Goal: Task Accomplishment & Management: Complete application form

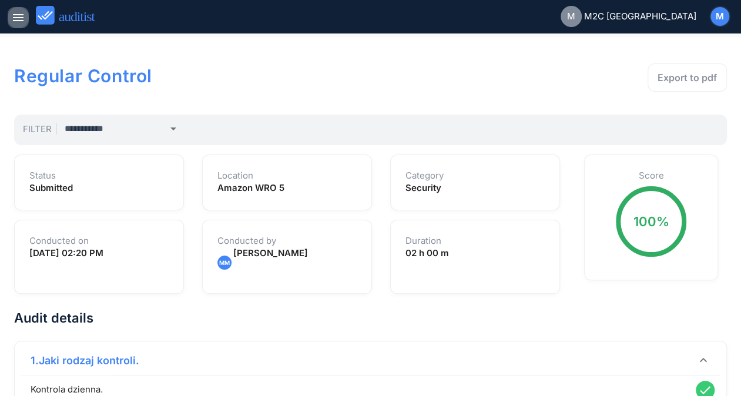
click at [12, 22] on icon "menu" at bounding box center [18, 18] width 14 height 14
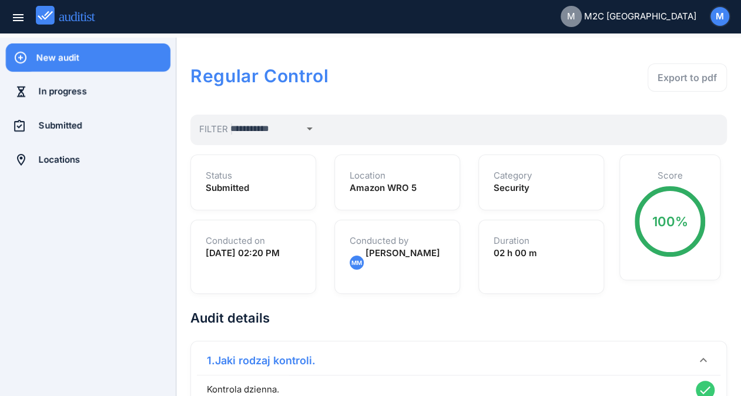
click at [84, 61] on div "New audit" at bounding box center [103, 57] width 134 height 13
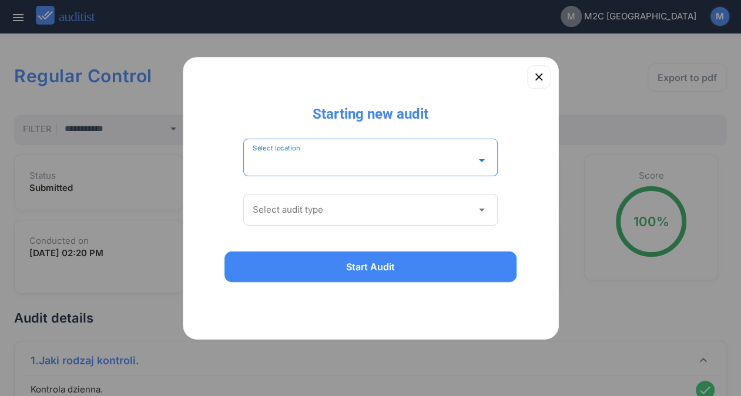
click at [298, 149] on div "Select location arrow_drop_down" at bounding box center [370, 158] width 255 height 38
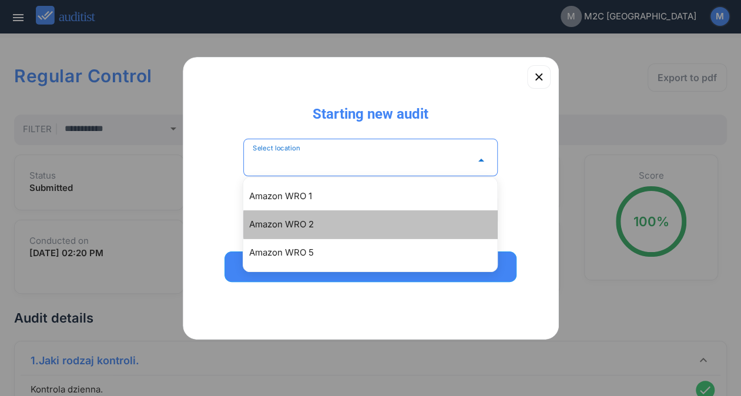
click at [271, 227] on div "Amazon WRO 2" at bounding box center [376, 224] width 254 height 14
type input "**********"
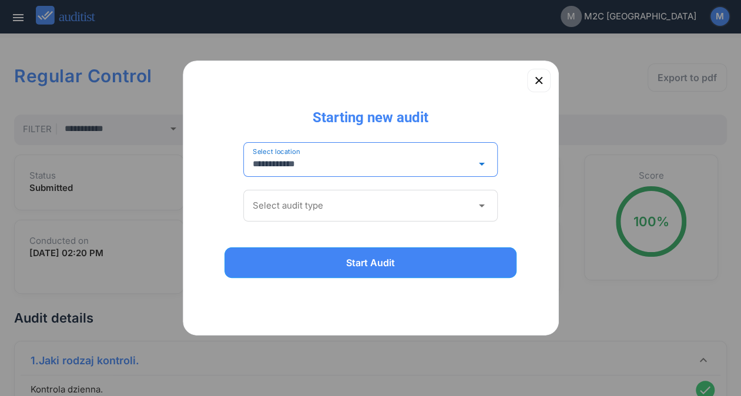
click at [275, 204] on input "Select audit type" at bounding box center [363, 205] width 220 height 19
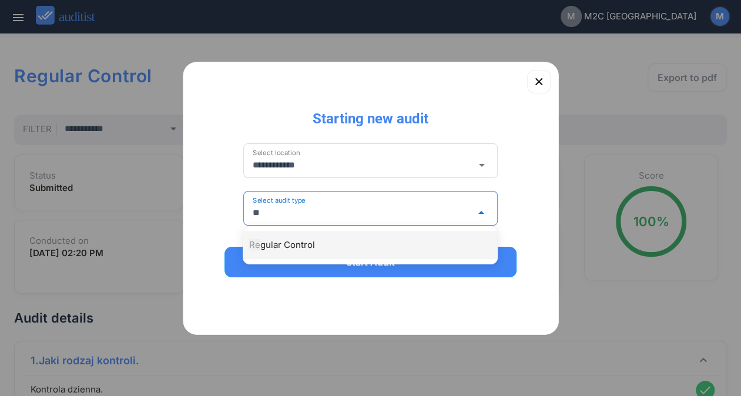
click at [305, 245] on div "Re gular Control" at bounding box center [376, 245] width 254 height 14
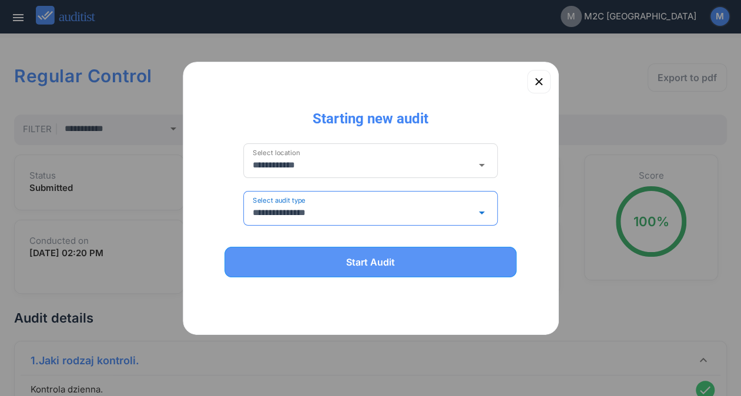
type input "**********"
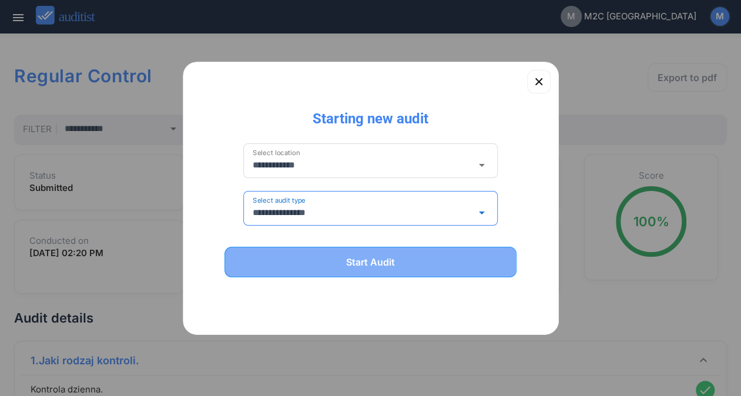
click at [309, 264] on div "Start Audit" at bounding box center [371, 262] width 262 height 14
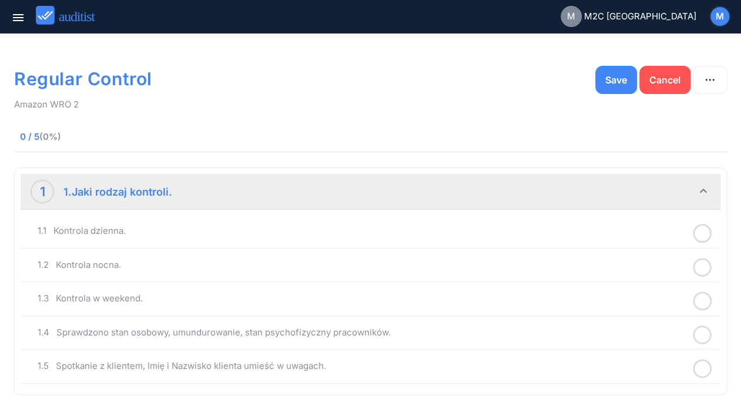
click at [699, 238] on icon at bounding box center [701, 233] width 19 height 23
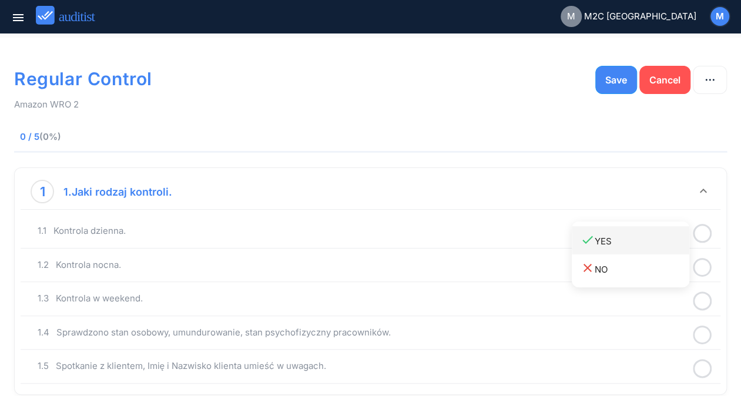
click at [607, 237] on div "done YES" at bounding box center [634, 241] width 109 height 16
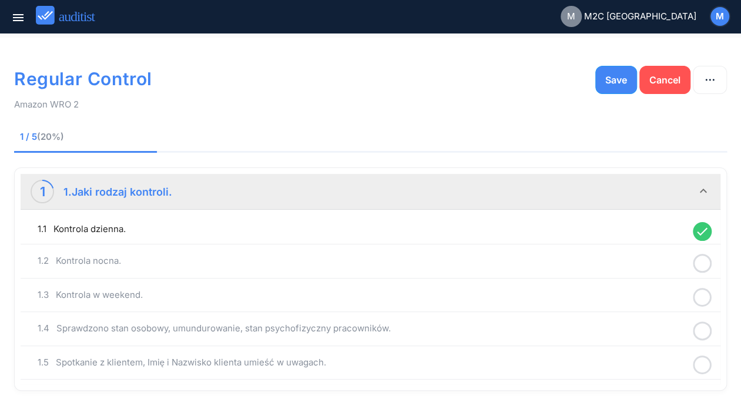
click at [695, 264] on icon at bounding box center [701, 263] width 19 height 23
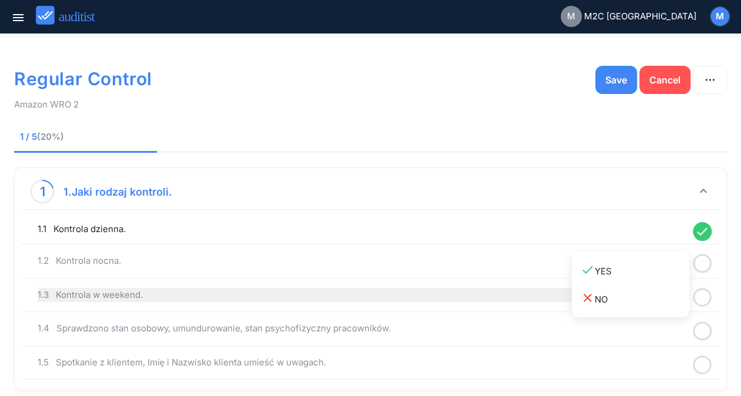
click at [610, 294] on div "close NO" at bounding box center [634, 299] width 109 height 16
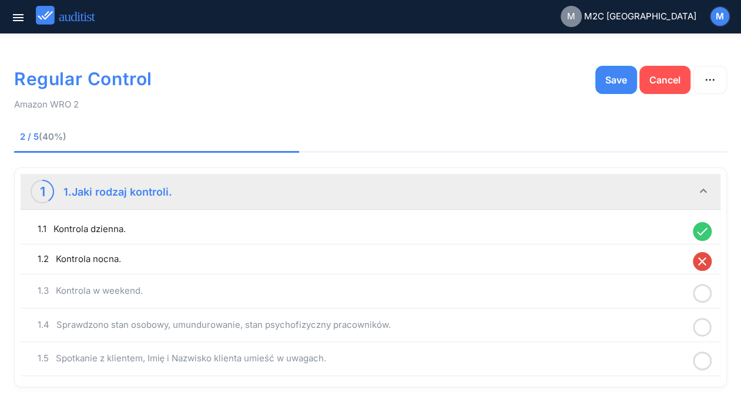
click at [712, 293] on div at bounding box center [702, 293] width 31 height 23
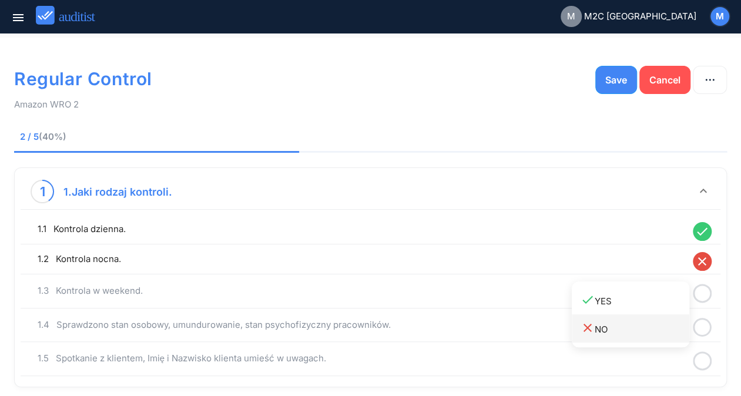
click at [635, 332] on div "close NO" at bounding box center [634, 329] width 109 height 16
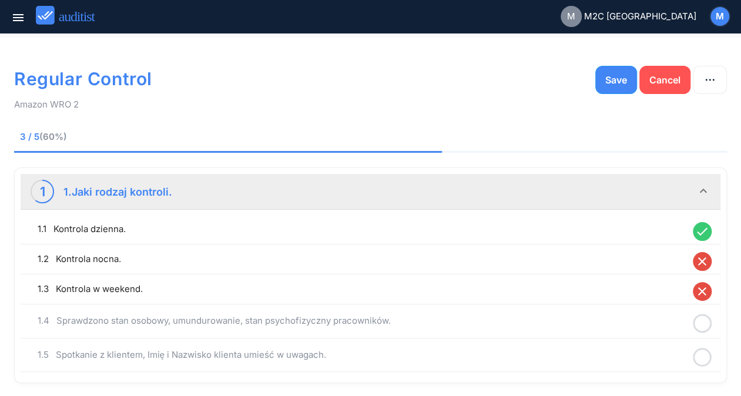
click at [709, 316] on circle at bounding box center [702, 323] width 17 height 17
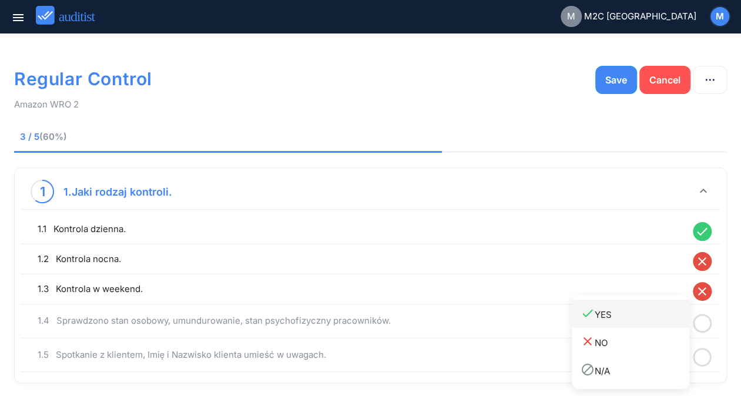
click at [623, 316] on div "done YES" at bounding box center [634, 314] width 109 height 16
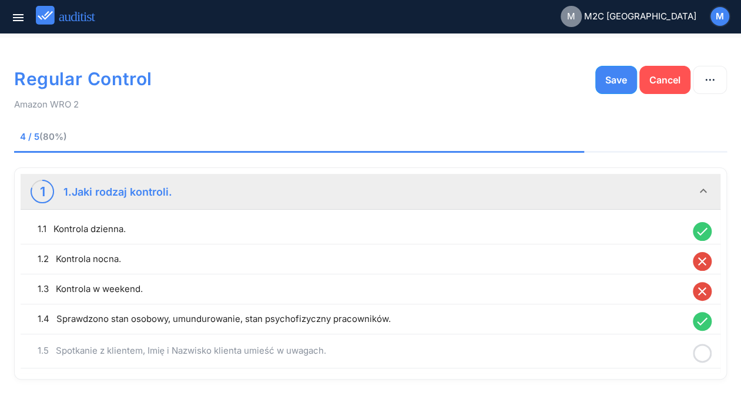
click at [705, 347] on icon at bounding box center [701, 353] width 19 height 23
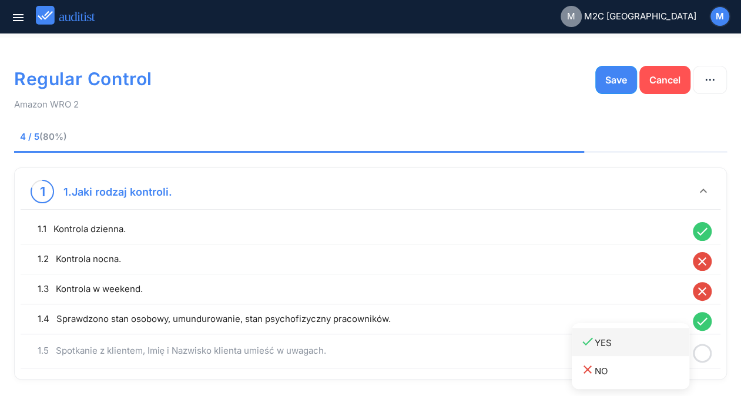
click at [634, 332] on link "done YES" at bounding box center [629, 342] width 117 height 28
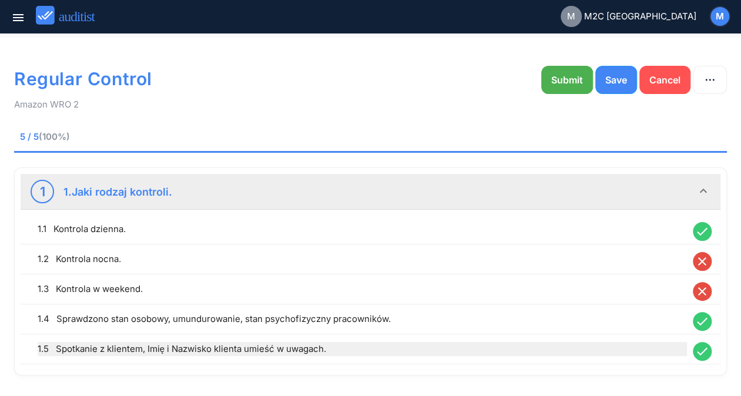
click at [307, 351] on div "1.5 Spotkanie z klientem, Imię i Nazwisko klienta umieść w uwagach." at bounding box center [362, 349] width 649 height 14
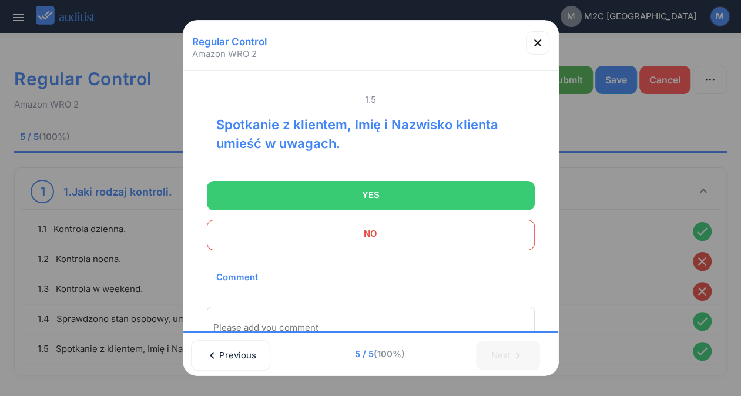
click at [359, 311] on div "Please add you comment" at bounding box center [371, 327] width 328 height 41
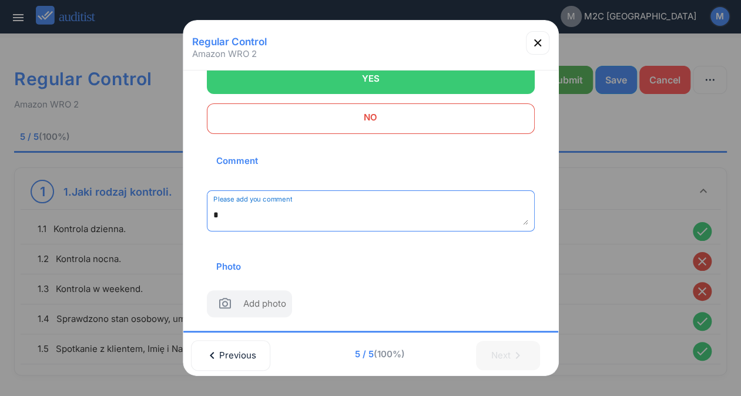
scroll to position [119, 0]
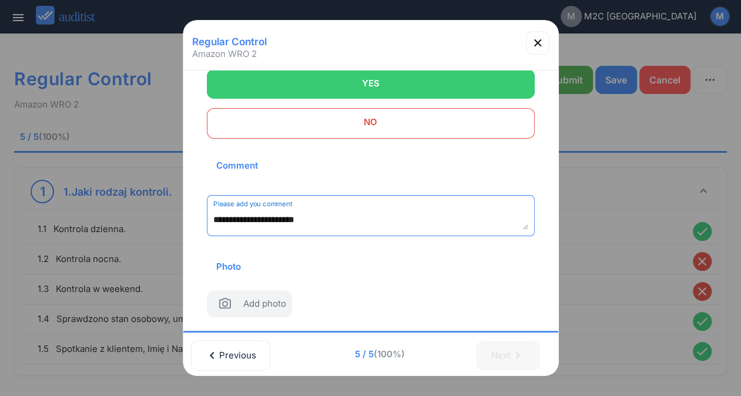
type textarea "**********"
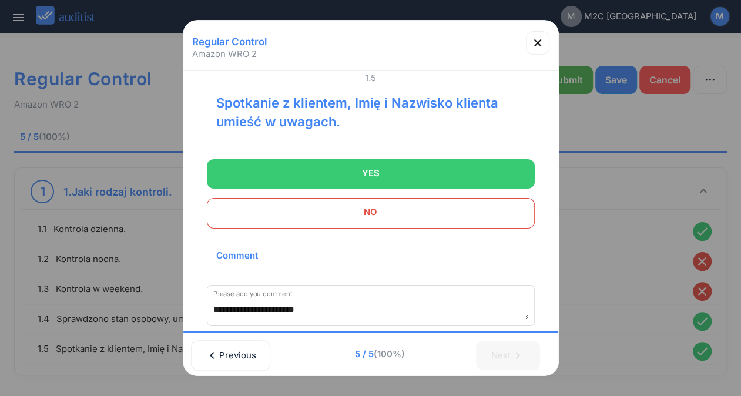
scroll to position [0, 0]
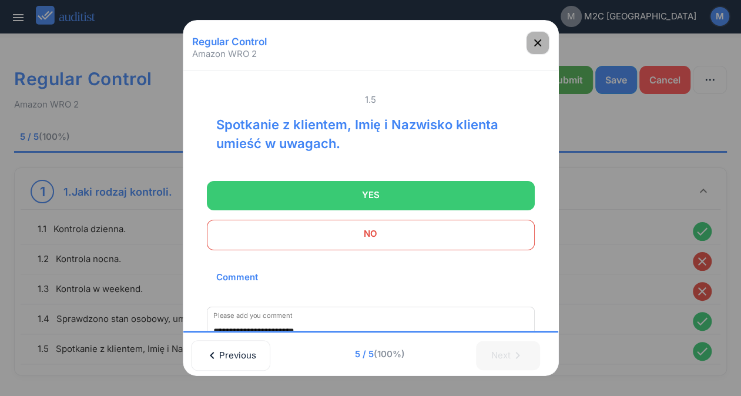
click at [534, 45] on icon "button" at bounding box center [537, 42] width 7 height 7
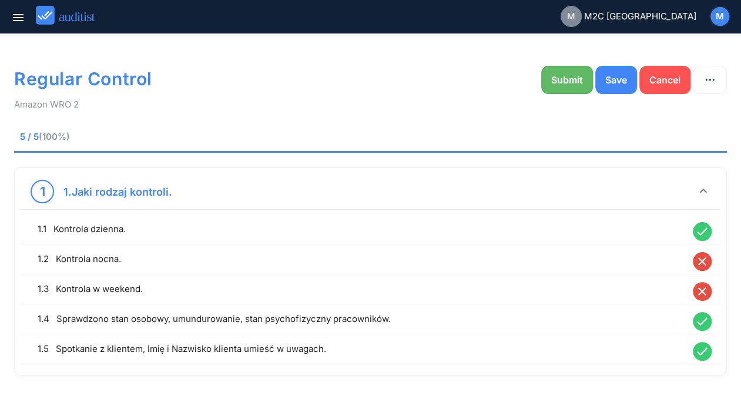
click at [557, 77] on div "Submit" at bounding box center [567, 80] width 32 height 14
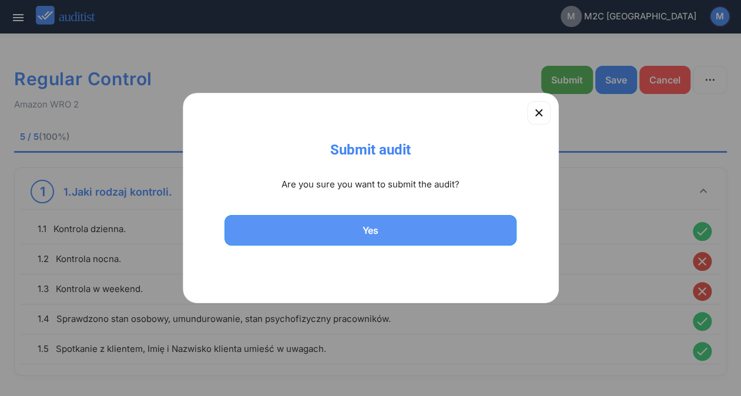
click at [371, 232] on div "Yes" at bounding box center [371, 230] width 262 height 14
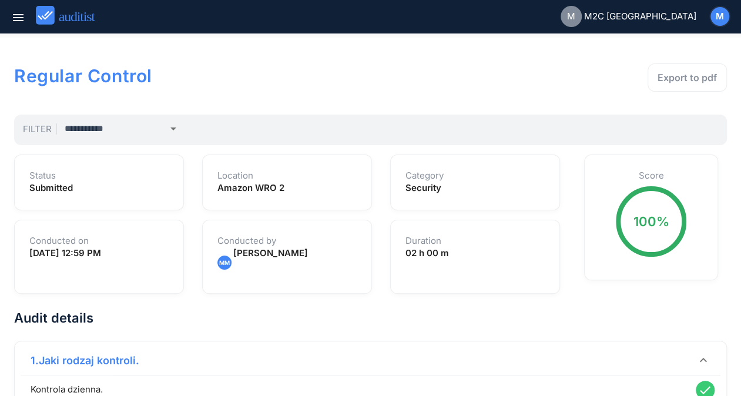
click at [254, 110] on div "Regular Control Export to pdf Filter arrow_drop_down Status Submitted Location …" at bounding box center [370, 316] width 712 height 529
